Goal: Information Seeking & Learning: Learn about a topic

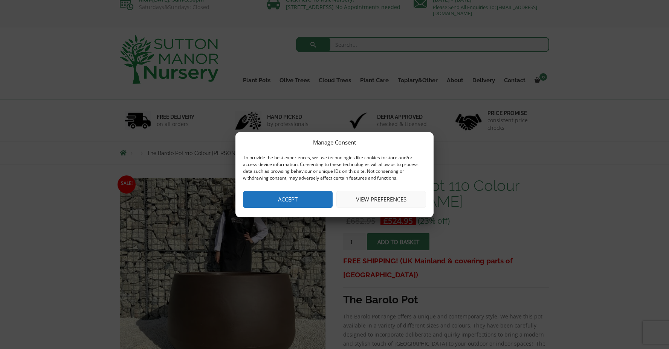
click at [323, 204] on button "Accept" at bounding box center [288, 199] width 90 height 17
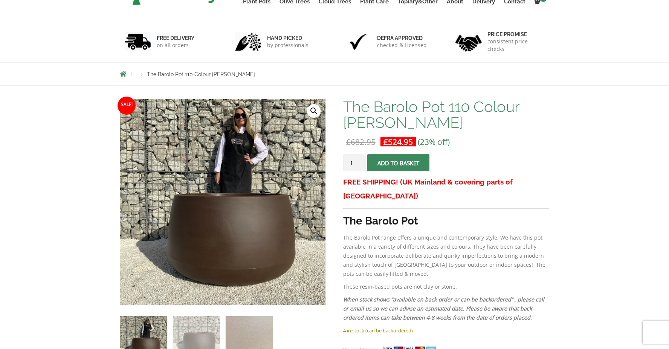
scroll to position [104, 0]
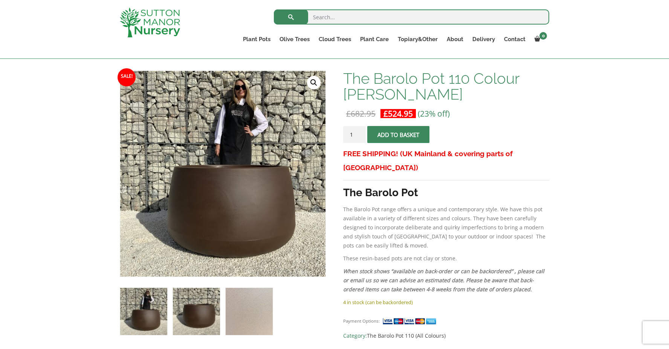
click at [201, 303] on img at bounding box center [196, 311] width 47 height 47
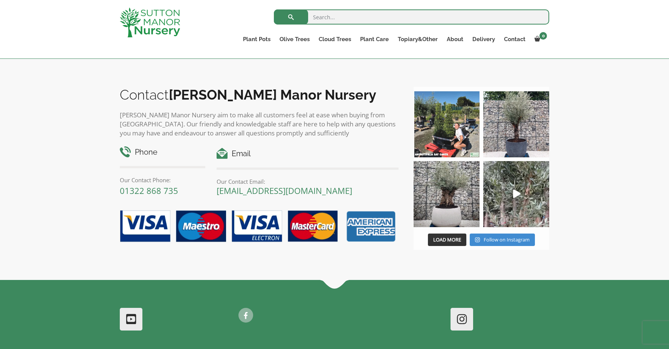
scroll to position [848, 0]
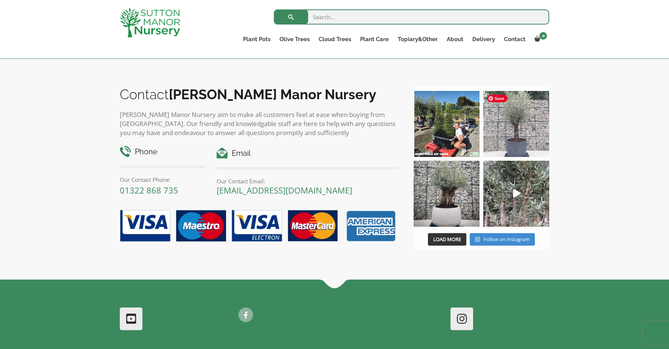
click at [522, 128] on img at bounding box center [517, 124] width 66 height 66
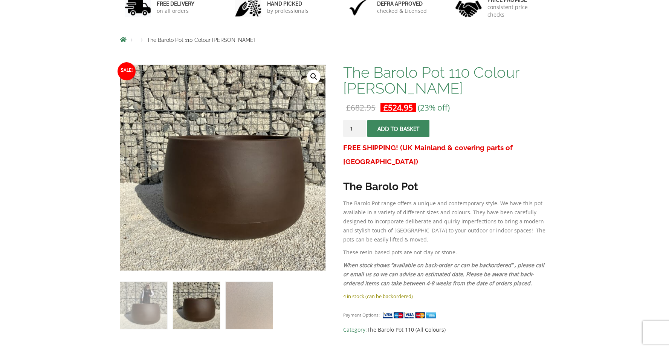
scroll to position [0, 0]
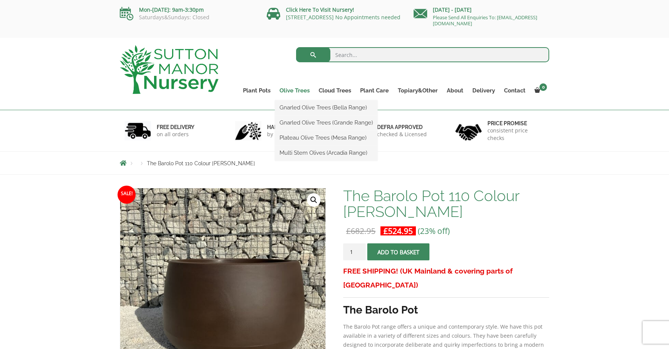
click at [301, 91] on link "Olive Trees" at bounding box center [294, 90] width 39 height 11
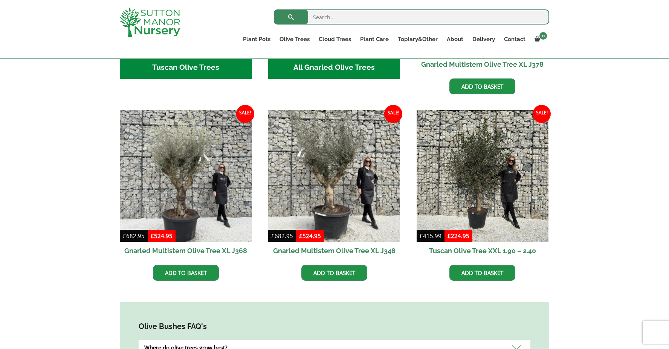
scroll to position [412, 0]
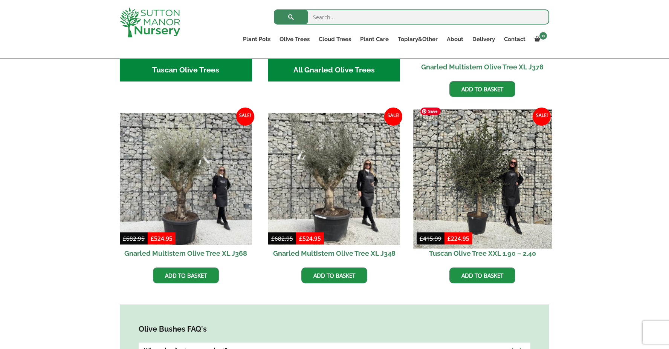
click at [493, 178] on img at bounding box center [482, 178] width 139 height 139
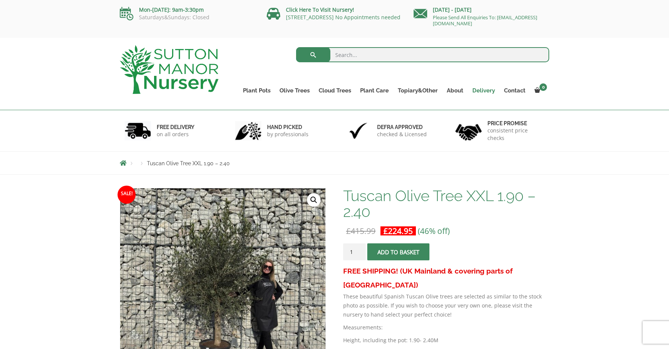
click at [482, 89] on link "Delivery" at bounding box center [484, 90] width 32 height 11
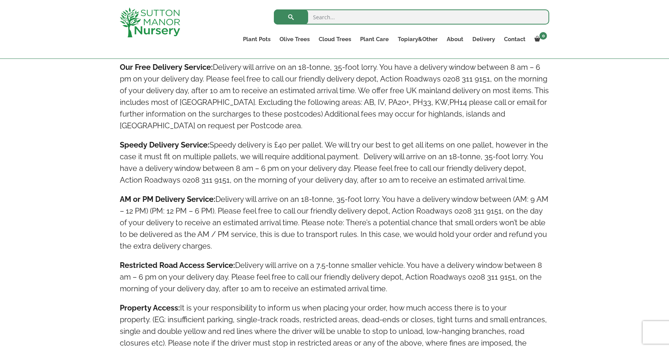
scroll to position [468, 0]
